Goal: Task Accomplishment & Management: Use online tool/utility

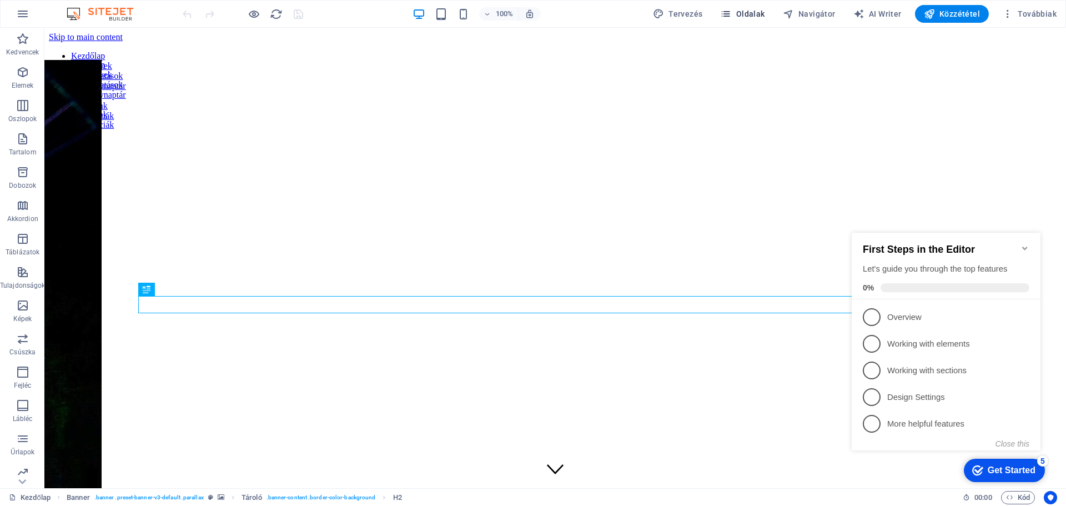
click at [721, 10] on button "Oldalak" at bounding box center [741, 14] width 53 height 18
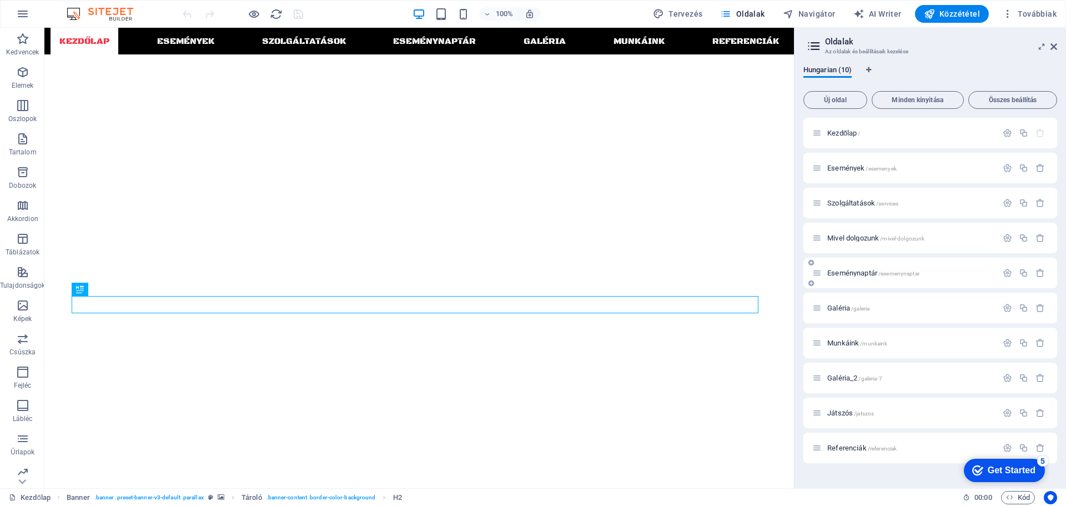
click at [864, 271] on span "Eseménynaptár /esemenynaptar" at bounding box center [873, 273] width 92 height 8
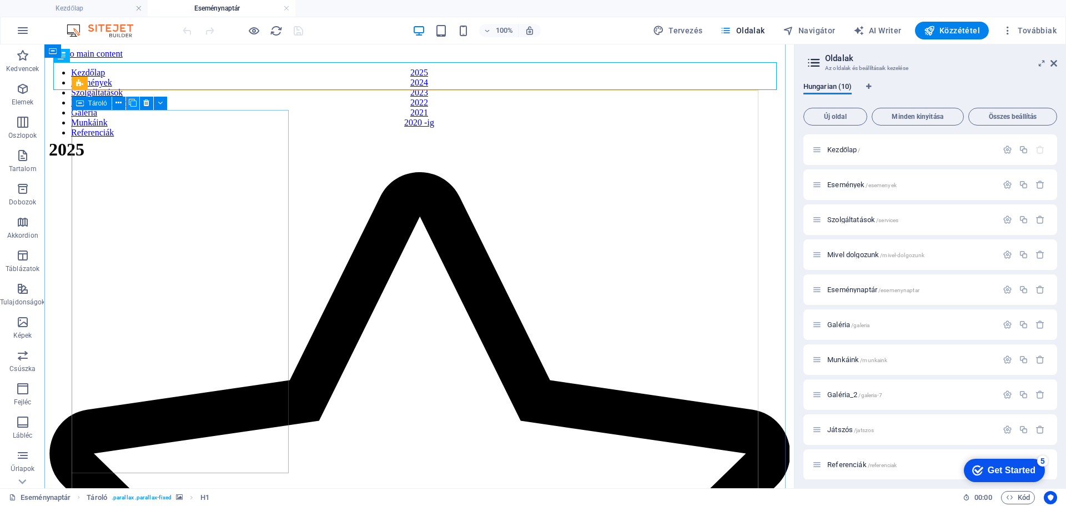
scroll to position [55, 0]
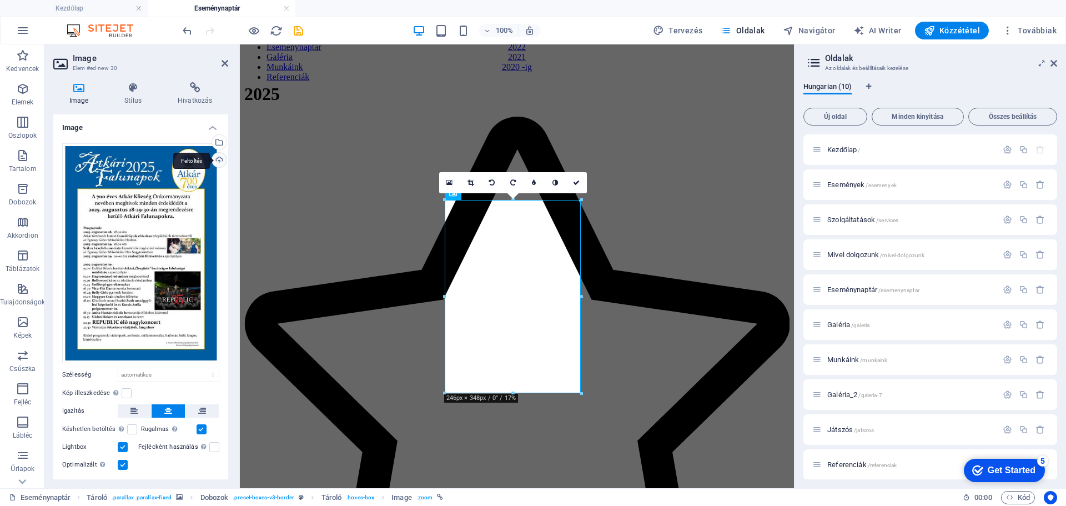
click at [219, 156] on div "Feltöltés" at bounding box center [218, 161] width 17 height 17
click at [210, 140] on div "Válasszon fájlokat a fájlkezelőből, a szabadon elérhető képek közül, vagy tölts…" at bounding box center [174, 143] width 72 height 50
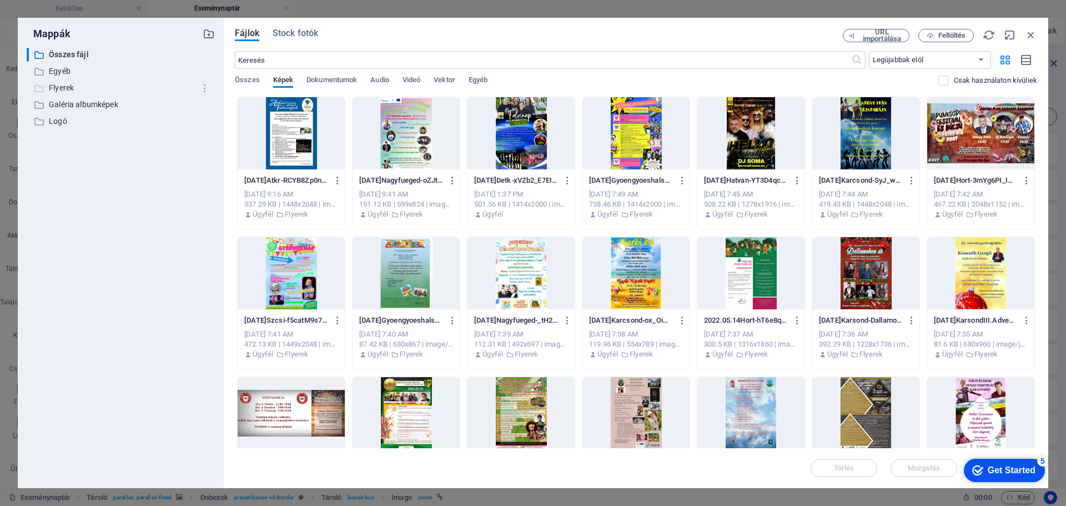
click at [64, 90] on p "Flyerek" at bounding box center [121, 88] width 145 height 13
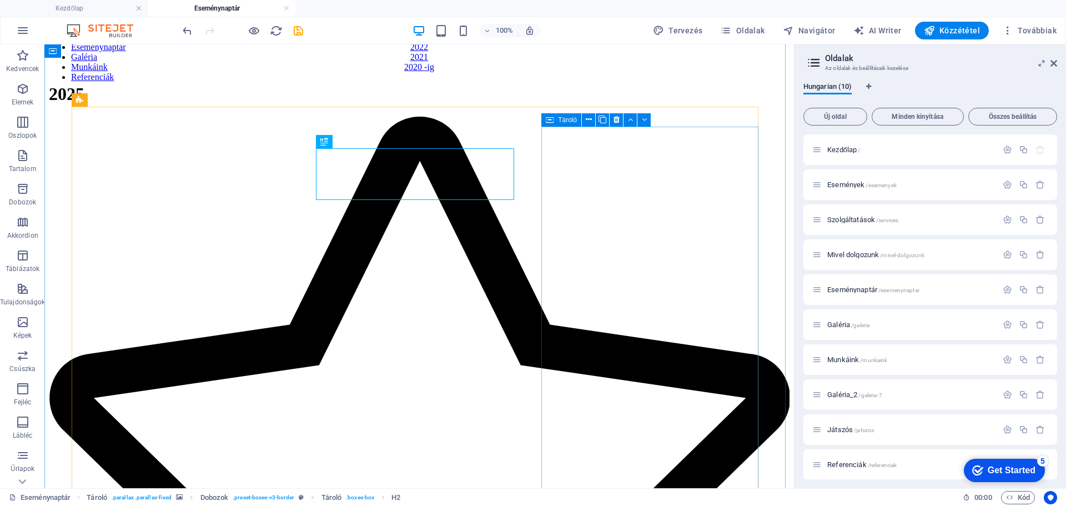
scroll to position [39, 0]
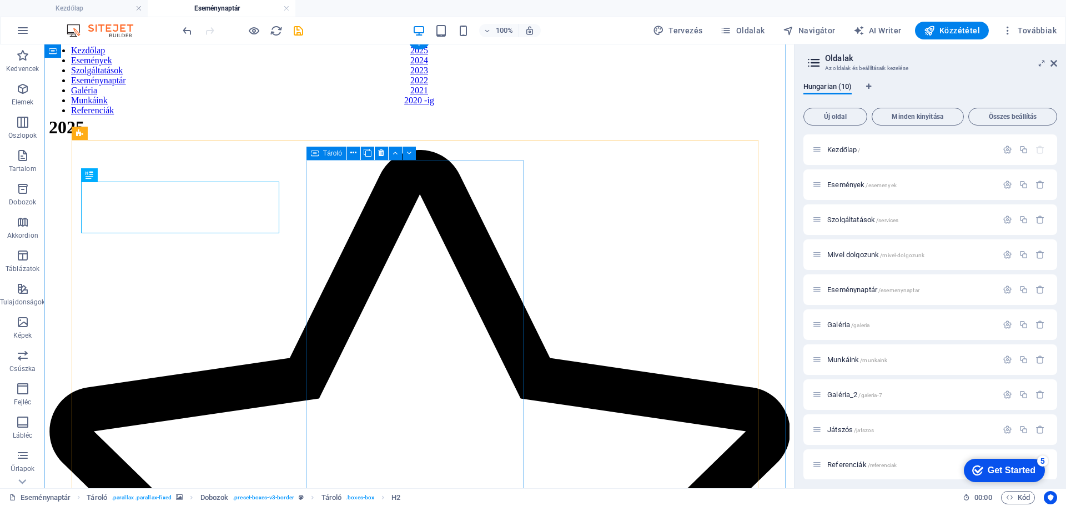
scroll to position [6, 0]
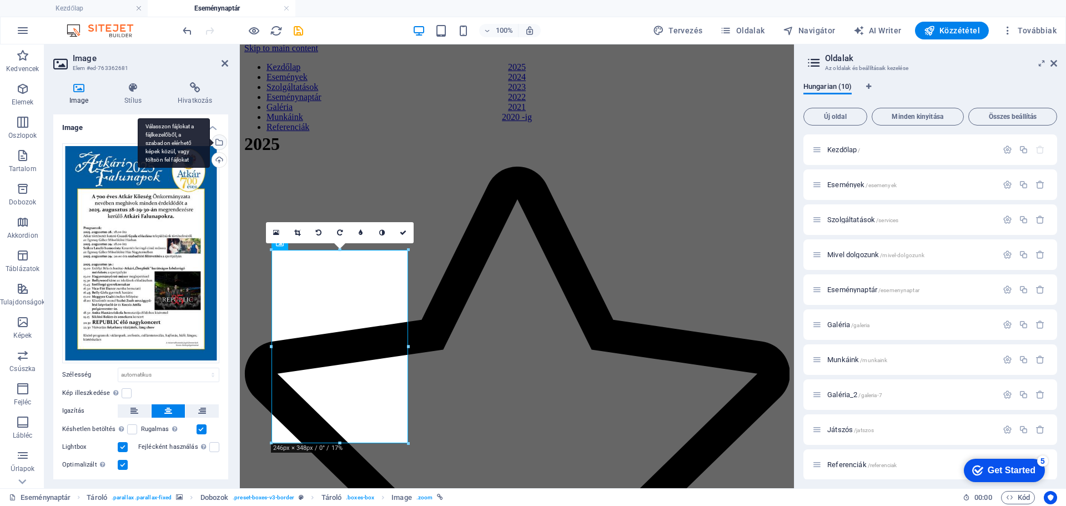
click at [219, 143] on div "Válasszon fájlokat a fájlkezelőből, a szabadon elérhető képek közül, vagy tölts…" at bounding box center [218, 143] width 17 height 17
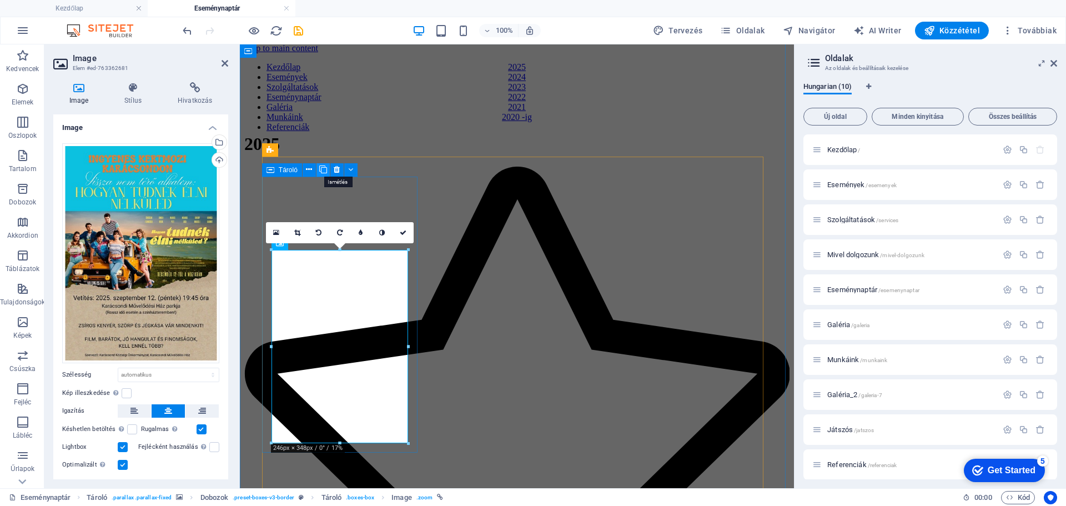
click at [406, 234] on icon at bounding box center [403, 232] width 7 height 7
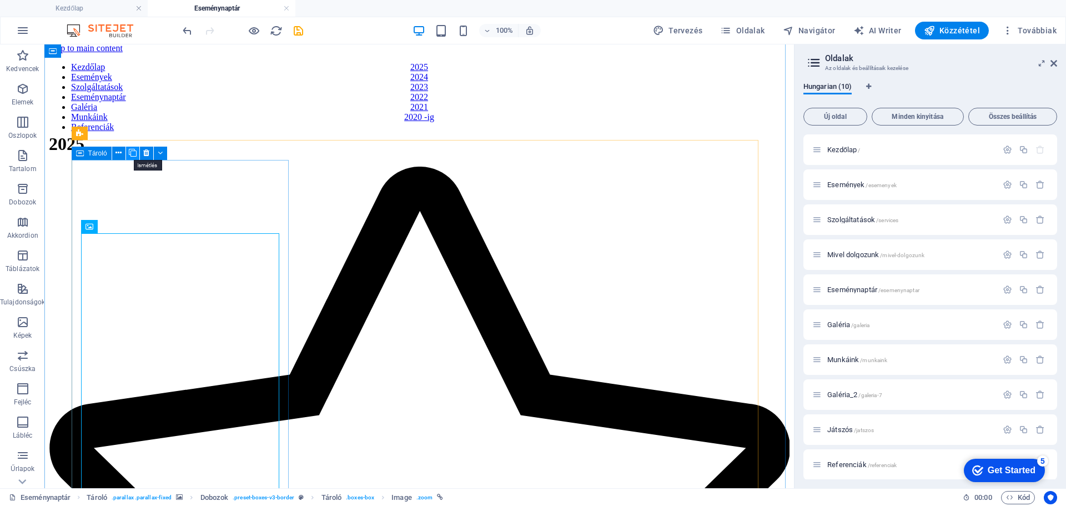
drag, startPoint x: 145, startPoint y: 152, endPoint x: 119, endPoint y: 120, distance: 41.4
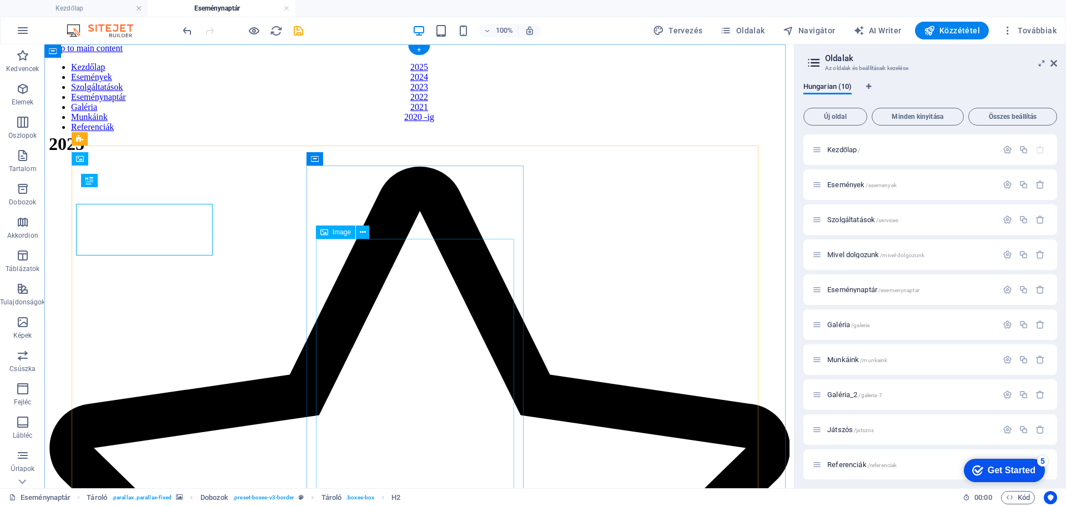
scroll to position [0, 0]
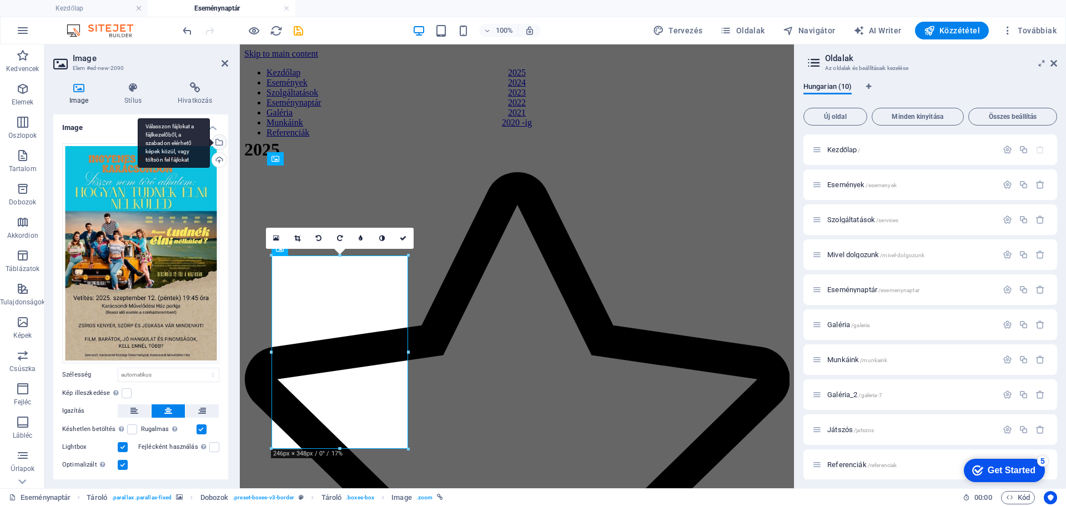
click at [210, 141] on div "Válasszon fájlokat a fájlkezelőből, a szabadon elérhető képek közül, vagy tölts…" at bounding box center [174, 143] width 72 height 50
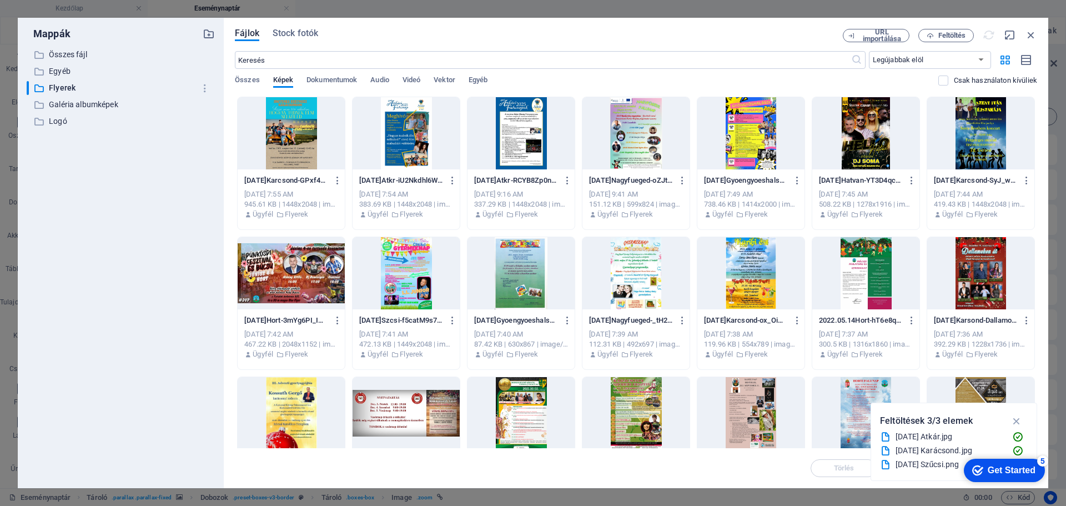
click at [1013, 470] on div "Get Started" at bounding box center [1011, 470] width 48 height 10
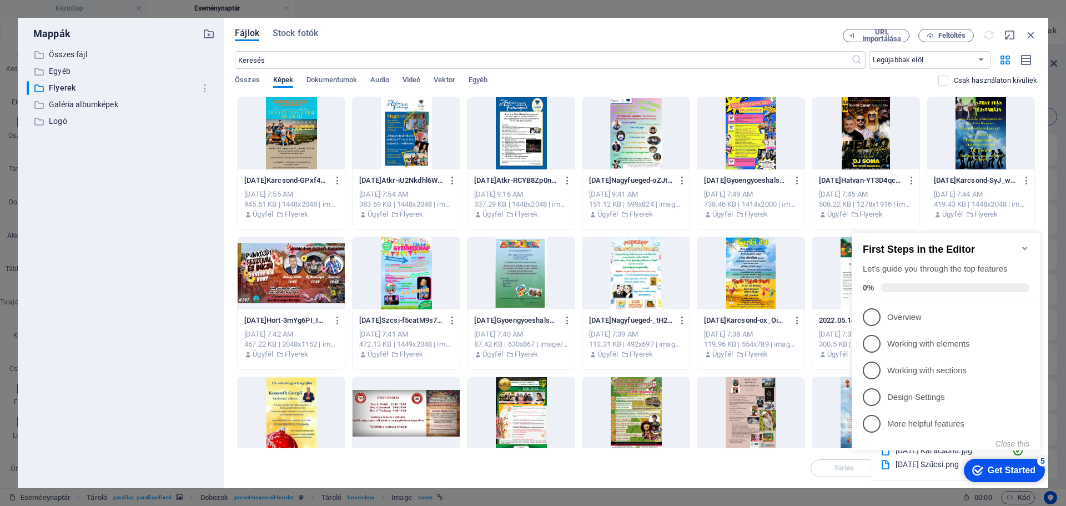
click at [1024, 244] on icon "Minimize checklist" at bounding box center [1024, 248] width 9 height 9
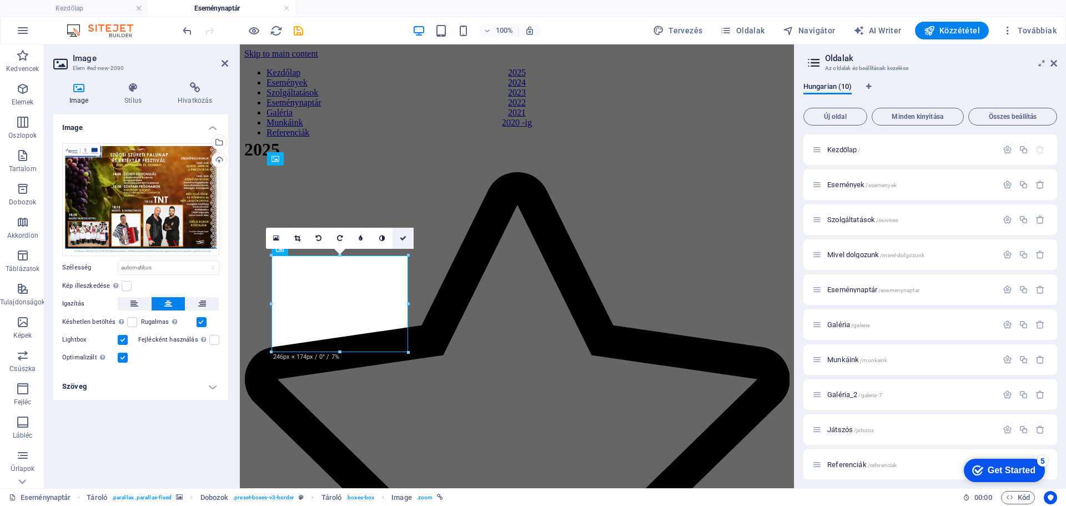
click at [405, 236] on icon at bounding box center [403, 238] width 7 height 7
